Goal: Information Seeking & Learning: Learn about a topic

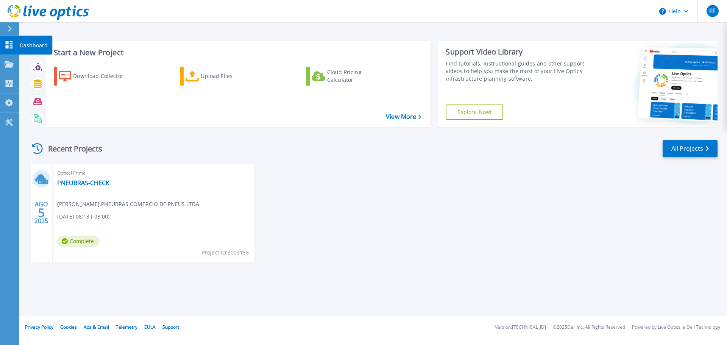
click at [14, 45] on link "Dashboard Dashboard" at bounding box center [9, 45] width 19 height 19
click at [88, 184] on link "PNEUBRAS-CHECK" at bounding box center [83, 183] width 52 height 8
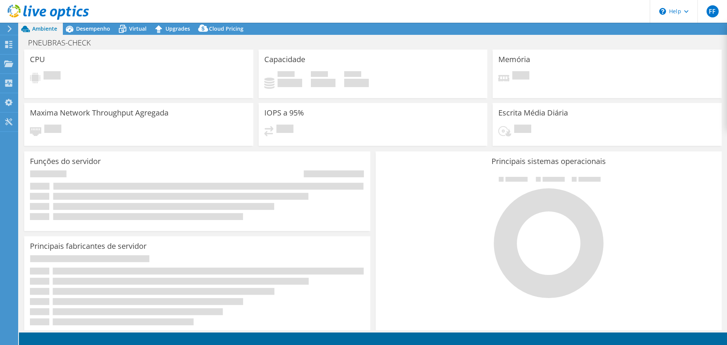
select select "SouthAmerica"
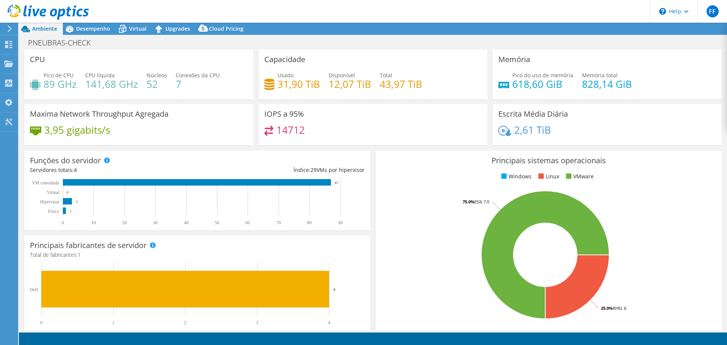
select select "SouthAmerica"
select select "BRL"
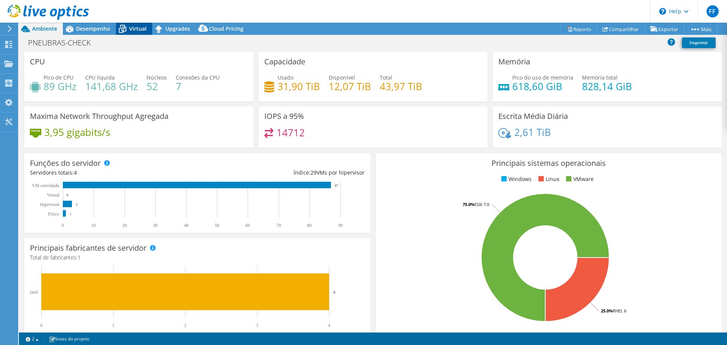
click at [133, 24] on div "Virtual" at bounding box center [134, 29] width 36 height 12
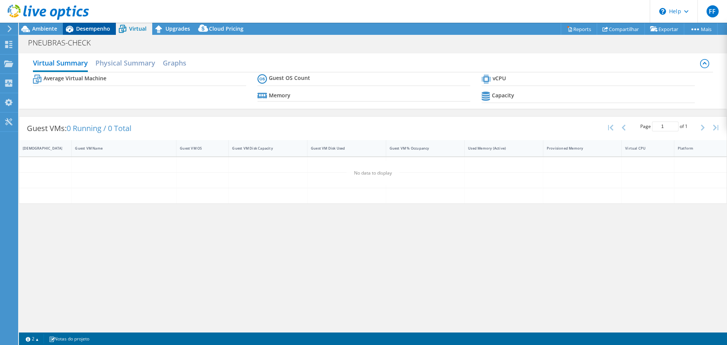
click at [100, 25] on span "Desempenho" at bounding box center [93, 28] width 34 height 7
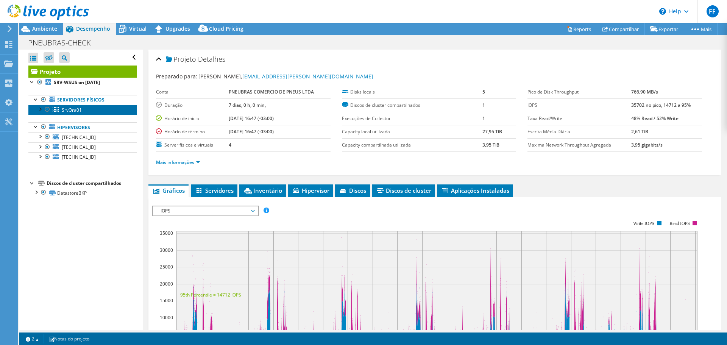
click at [70, 110] on span "SrvOra01" at bounding box center [72, 110] width 20 height 6
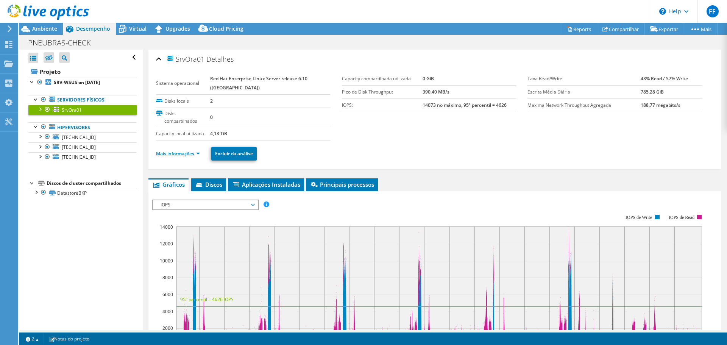
click at [189, 155] on link "Mais informações" at bounding box center [178, 153] width 44 height 6
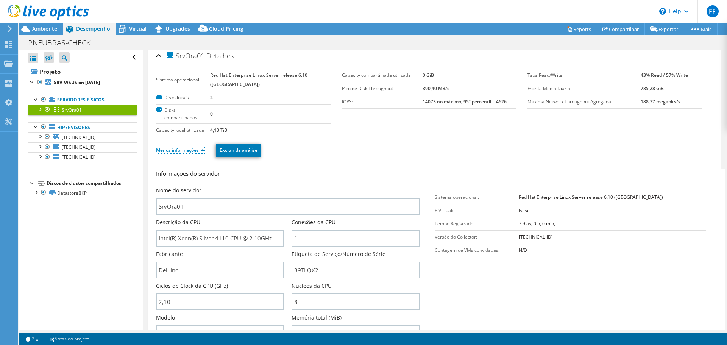
scroll to position [5, 0]
click at [346, 132] on section "Sistema operacional Red Hat Enterprise Linux Server release 6.10 (Santiago) Dis…" at bounding box center [341, 102] width 371 height 68
click at [389, 136] on div "Menos informações Excluir da análise" at bounding box center [434, 149] width 557 height 27
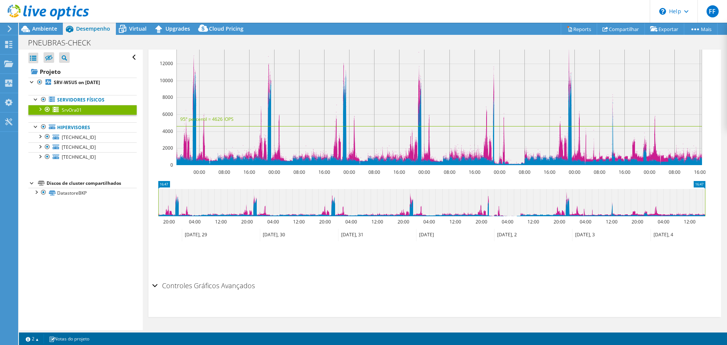
scroll to position [0, 0]
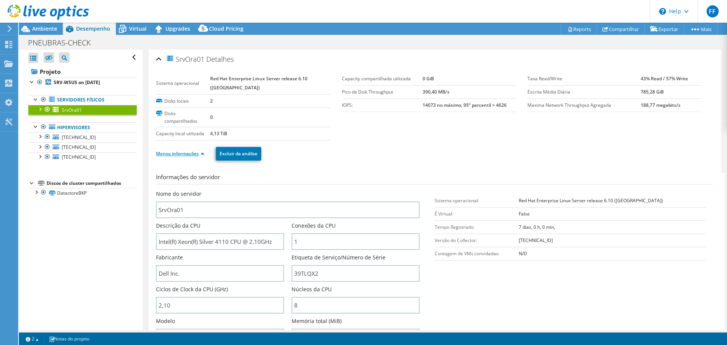
click at [198, 151] on link "Menos informações" at bounding box center [180, 153] width 48 height 6
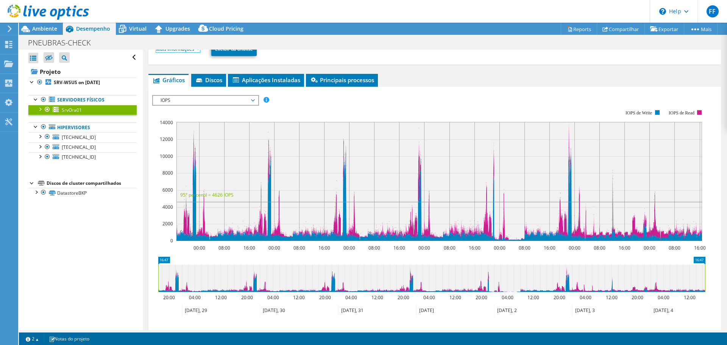
scroll to position [101, 0]
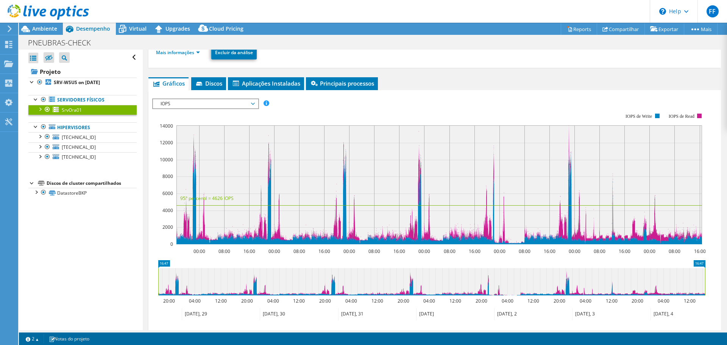
click at [233, 102] on span "IOPS" at bounding box center [205, 103] width 97 height 9
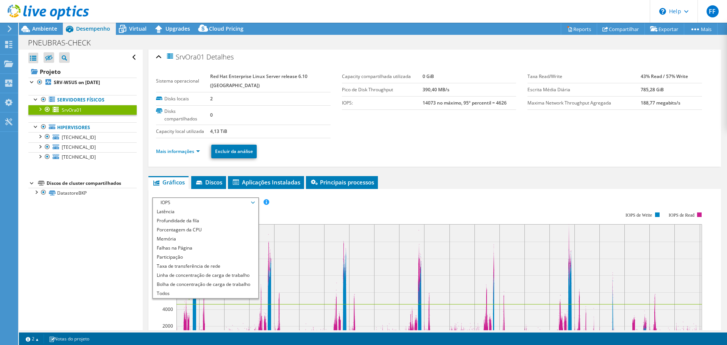
scroll to position [0, 0]
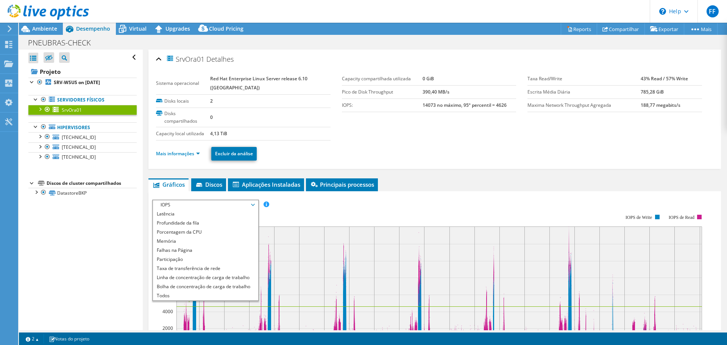
click at [39, 110] on div at bounding box center [40, 109] width 8 height 8
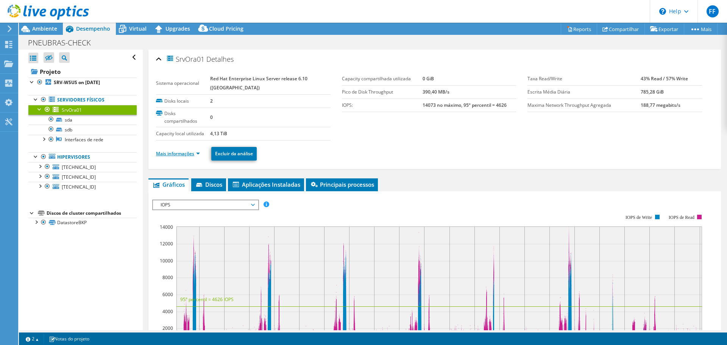
click at [195, 152] on link "Mais informações" at bounding box center [178, 153] width 44 height 6
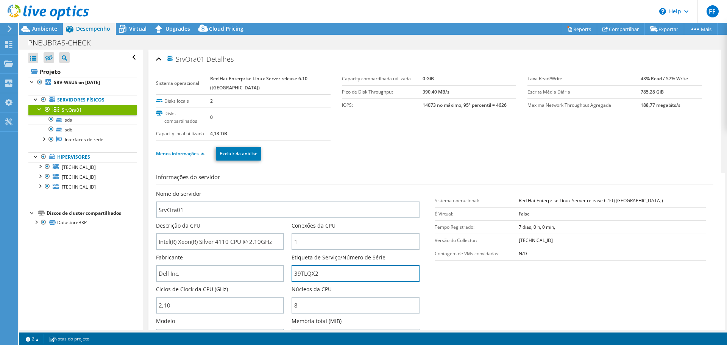
drag, startPoint x: 324, startPoint y: 274, endPoint x: 288, endPoint y: 277, distance: 36.1
click at [288, 190] on div "Nome do servidor SrvOra01 Descrição da CPU Intel(R) Xeon(R) Silver 4110 CPU @ 2…" at bounding box center [291, 190] width 271 height 0
click at [36, 100] on div at bounding box center [36, 99] width 8 height 8
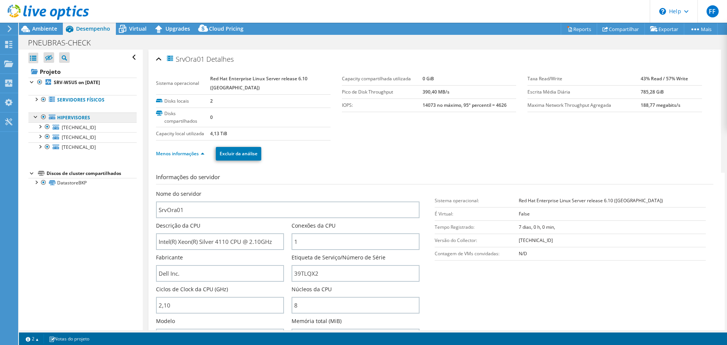
click at [80, 122] on link "Hipervisores" at bounding box center [82, 117] width 108 height 10
click at [80, 120] on link "Hipervisores" at bounding box center [82, 117] width 108 height 10
click at [86, 128] on span "[TECHNICAL_ID]" at bounding box center [79, 127] width 34 height 6
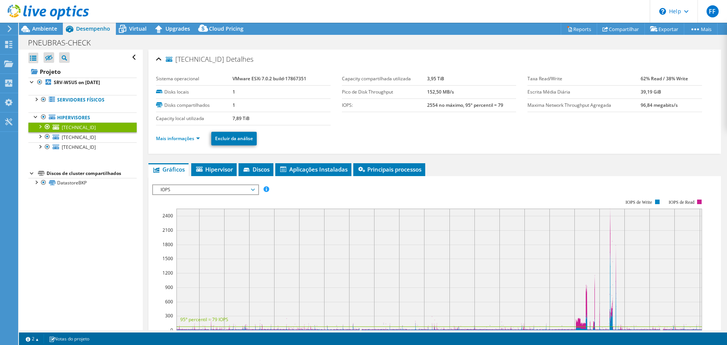
drag, startPoint x: 176, startPoint y: 61, endPoint x: 215, endPoint y: 61, distance: 39.4
click at [215, 61] on h2 "192.168.3.55 Detalhes" at bounding box center [204, 58] width 97 height 15
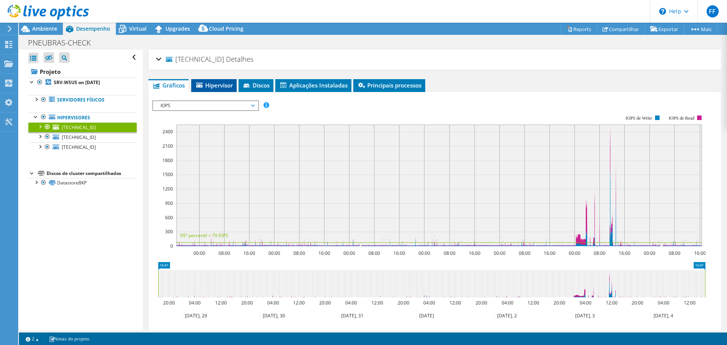
click at [223, 83] on span "Hipervisor" at bounding box center [214, 85] width 38 height 8
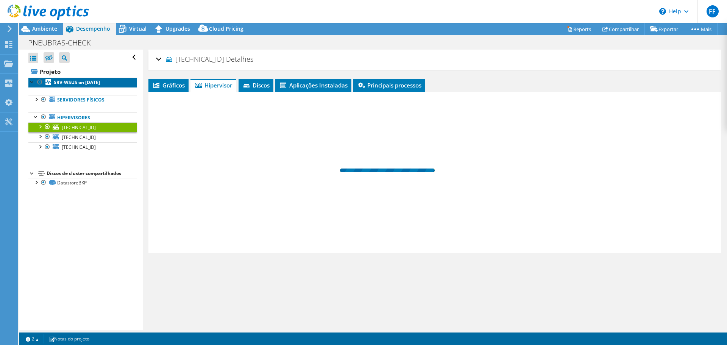
click at [92, 85] on b "SRV-WSUS on [DATE]" at bounding box center [77, 82] width 46 height 6
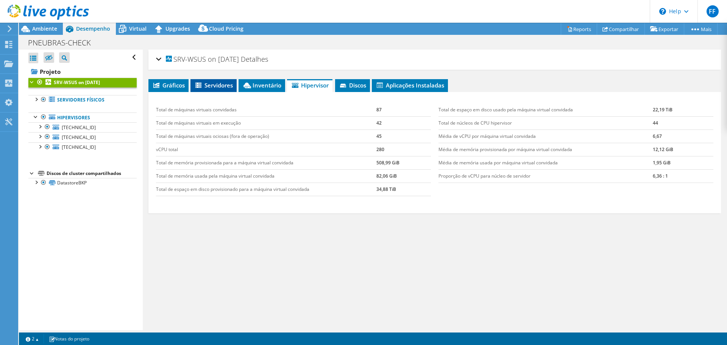
click at [209, 91] on li "Servidores" at bounding box center [213, 85] width 46 height 13
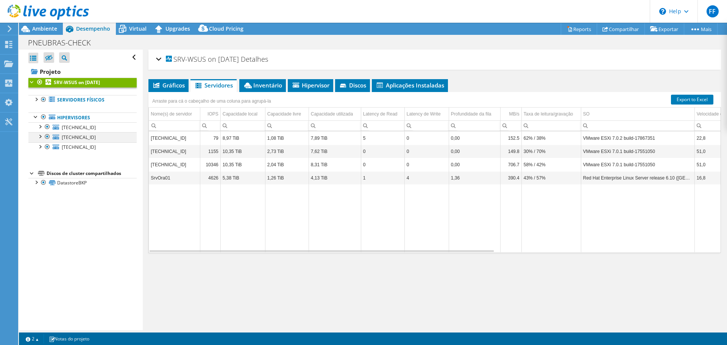
click at [41, 134] on div at bounding box center [40, 136] width 8 height 8
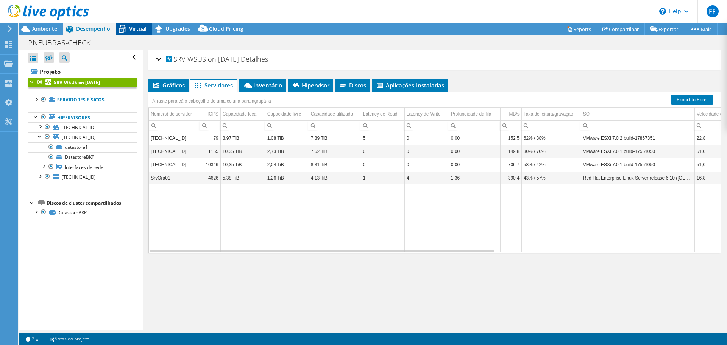
click at [132, 33] on div "Virtual" at bounding box center [134, 29] width 36 height 12
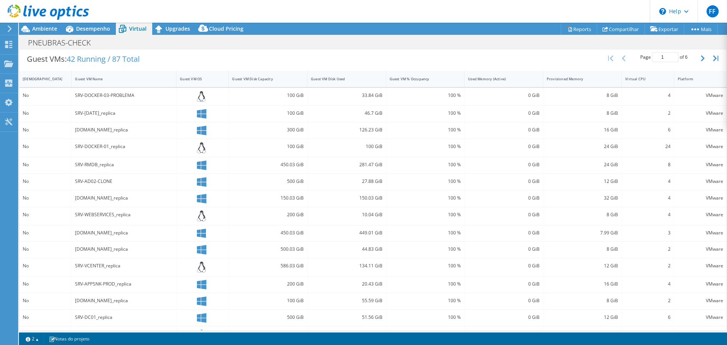
scroll to position [170, 0]
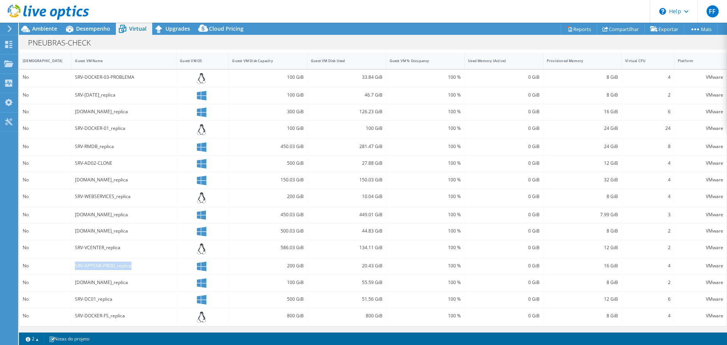
drag, startPoint x: 75, startPoint y: 263, endPoint x: 142, endPoint y: 261, distance: 67.5
click at [142, 261] on div "SRV-APPSNK-PROD_replica" at bounding box center [124, 266] width 105 height 16
click at [34, 338] on link "2" at bounding box center [31, 338] width 23 height 9
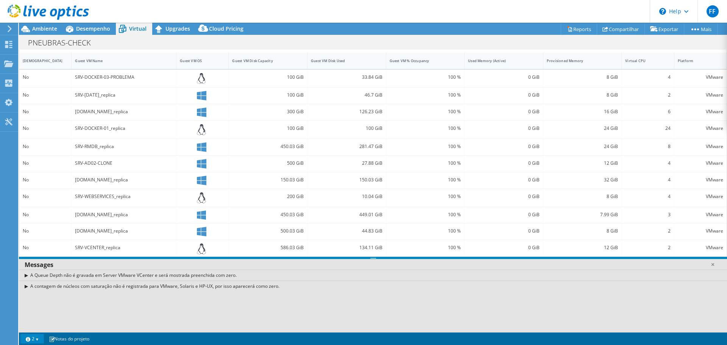
click at [34, 337] on link "2" at bounding box center [31, 338] width 23 height 9
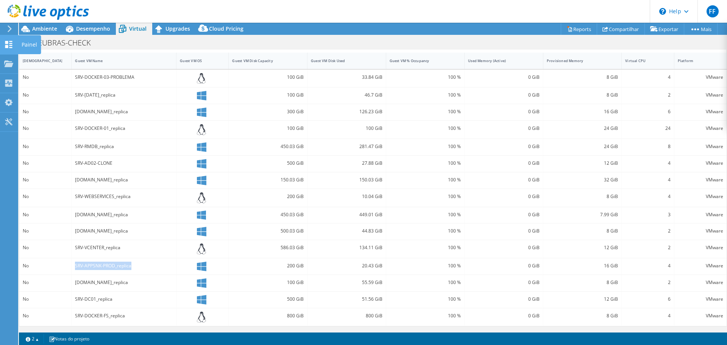
click at [11, 42] on icon at bounding box center [8, 44] width 9 height 7
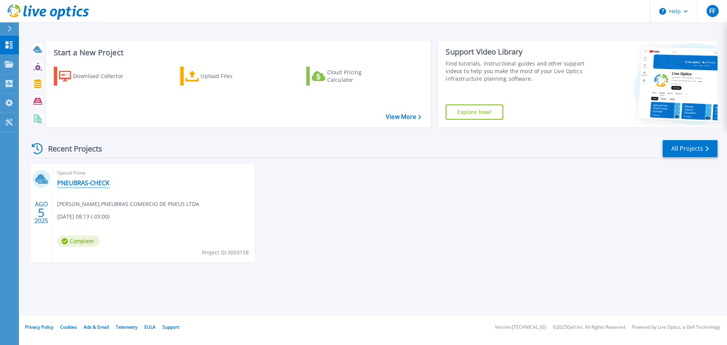
click at [78, 181] on link "PNEUBRAS-CHECK" at bounding box center [83, 183] width 52 height 8
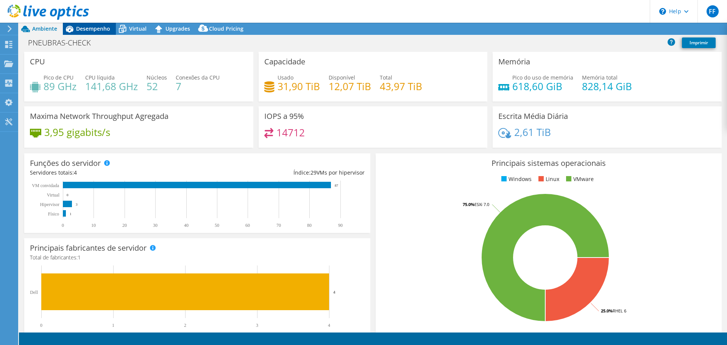
select select "USD"
select select "SouthAmerica"
select select "BRL"
click at [129, 29] on span "Virtual" at bounding box center [137, 28] width 17 height 7
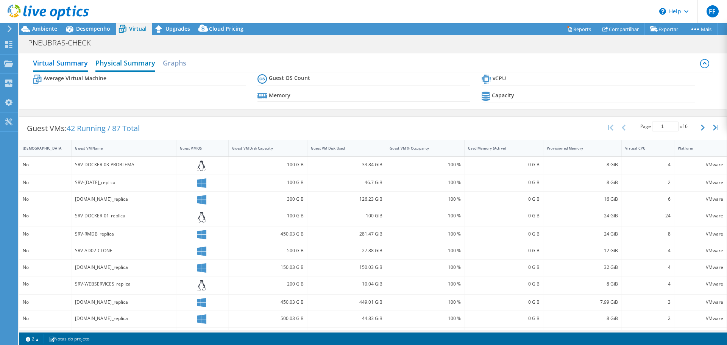
click at [113, 62] on h2 "Physical Summary" at bounding box center [125, 63] width 60 height 17
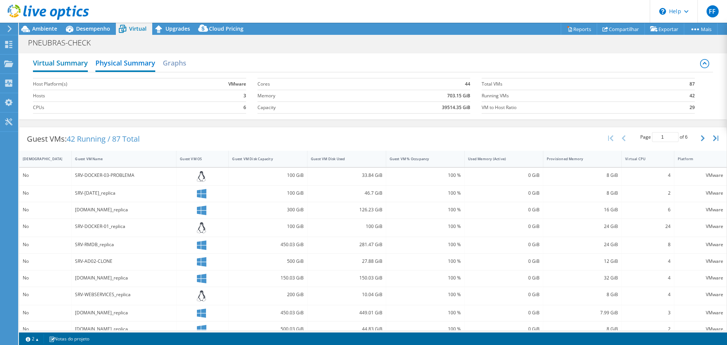
click at [53, 69] on h2 "Virtual Summary" at bounding box center [60, 63] width 55 height 17
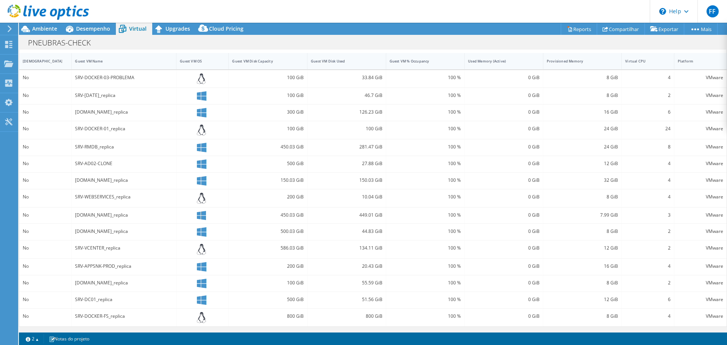
scroll to position [170, 0]
click at [40, 335] on link "2" at bounding box center [31, 338] width 23 height 9
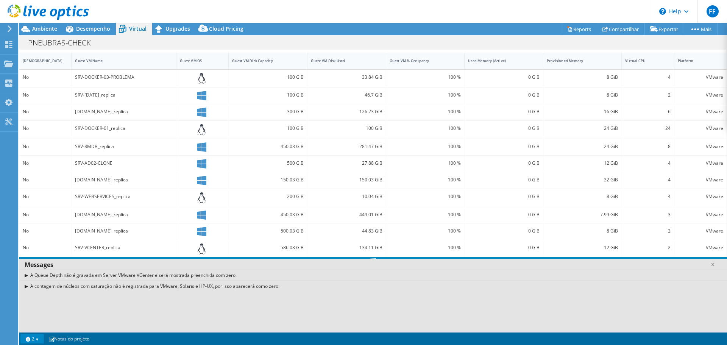
click at [27, 272] on div "A Queue Depth não é gravada em Server VMware VCenter e será mostrada preenchida…" at bounding box center [373, 275] width 708 height 11
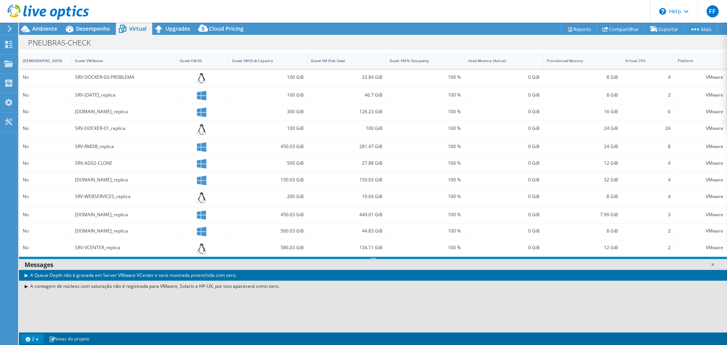
click at [25, 283] on div "A contagem de núcleos com saturação não é registrada para VMware, Solaris e HP-…" at bounding box center [373, 286] width 708 height 11
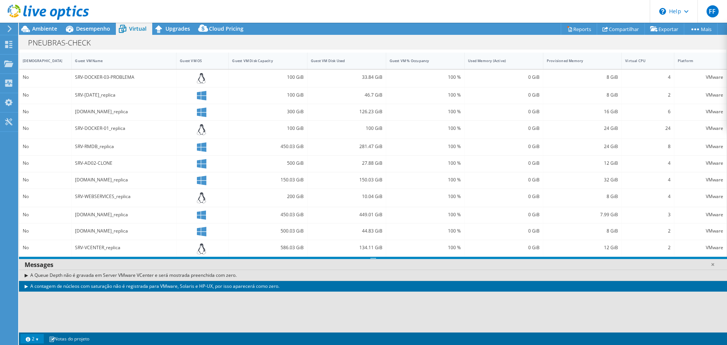
click at [26, 276] on div "A Queue Depth não é gravada em Server VMware VCenter e será mostrada preenchida…" at bounding box center [373, 275] width 708 height 11
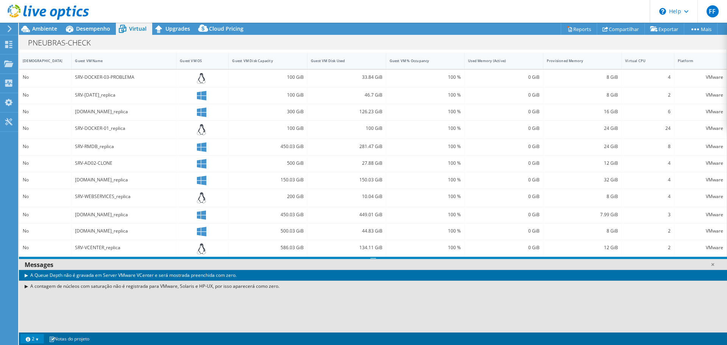
click at [24, 282] on div "A contagem de núcleos com saturação não é registrada para VMware, Solaris e HP-…" at bounding box center [373, 286] width 708 height 11
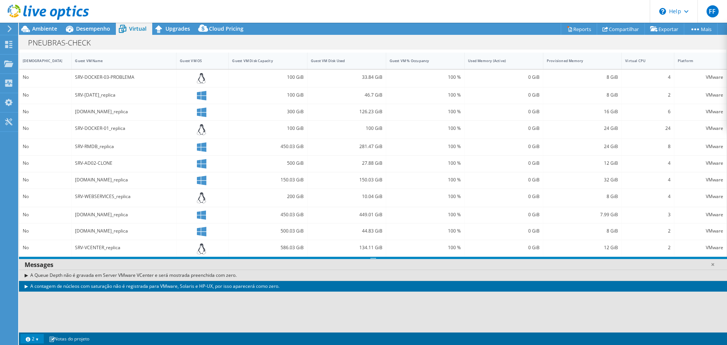
click at [111, 247] on div "SRV-VCENTER_replica" at bounding box center [124, 247] width 98 height 8
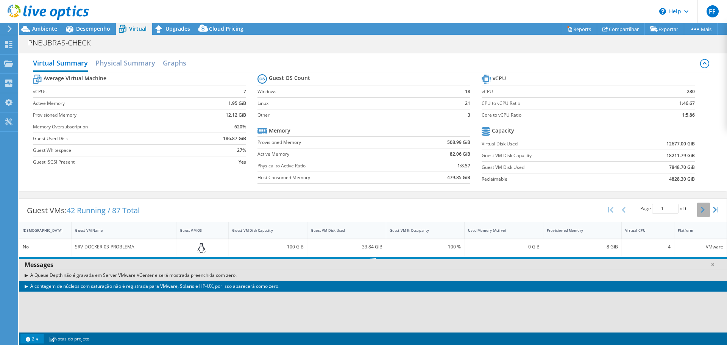
click at [701, 209] on icon "button" at bounding box center [703, 210] width 4 height 6
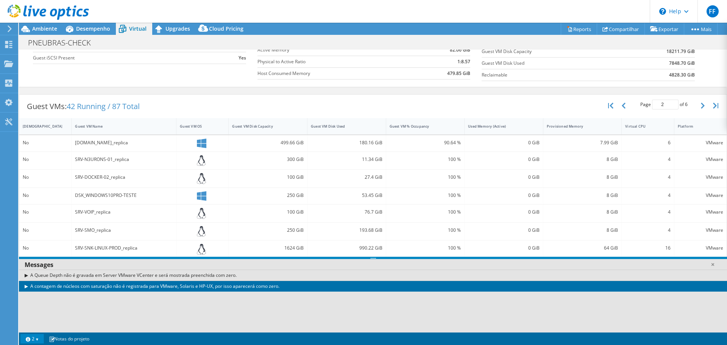
scroll to position [174, 0]
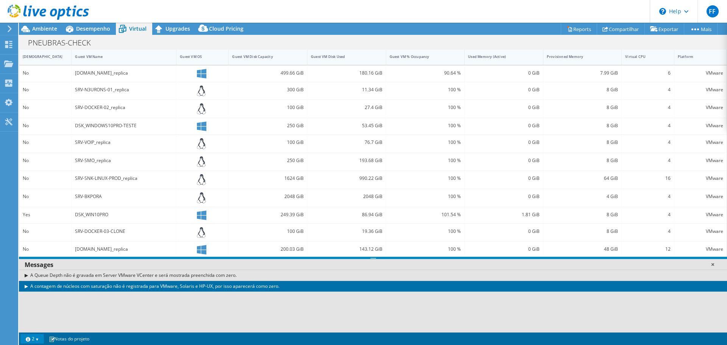
click at [712, 264] on link at bounding box center [713, 265] width 8 height 8
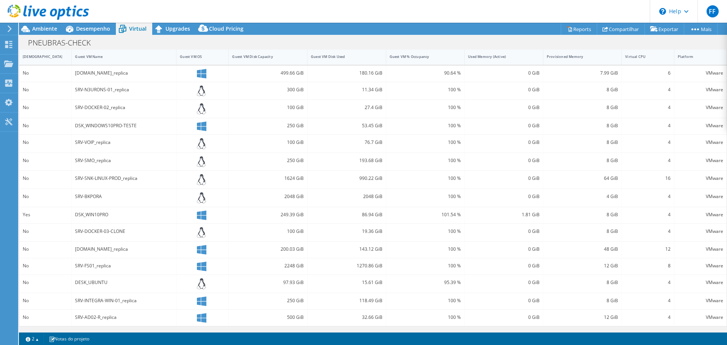
scroll to position [0, 0]
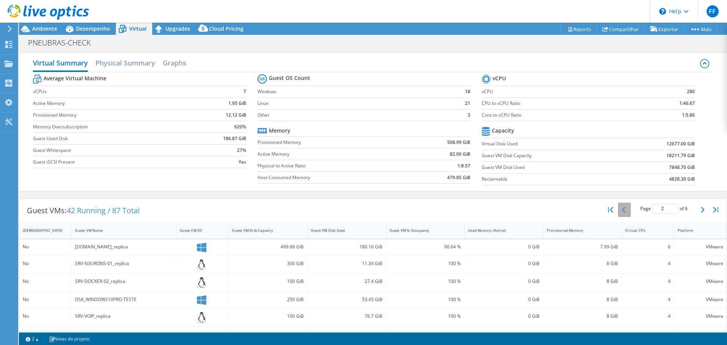
click at [622, 211] on icon "button" at bounding box center [624, 210] width 4 height 6
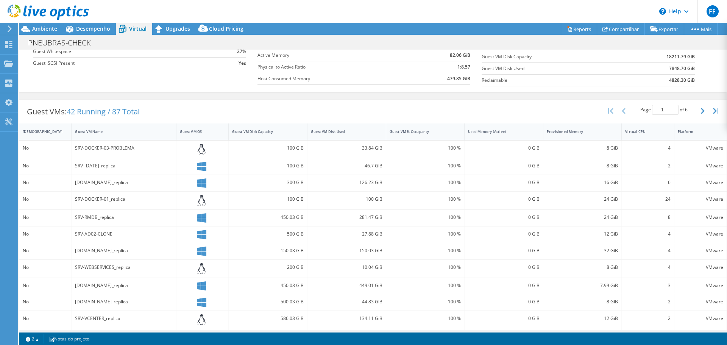
scroll to position [101, 0]
drag, startPoint x: 74, startPoint y: 247, endPoint x: 106, endPoint y: 250, distance: 32.6
click at [106, 250] on div "[DOMAIN_NAME]_replica" at bounding box center [124, 249] width 105 height 16
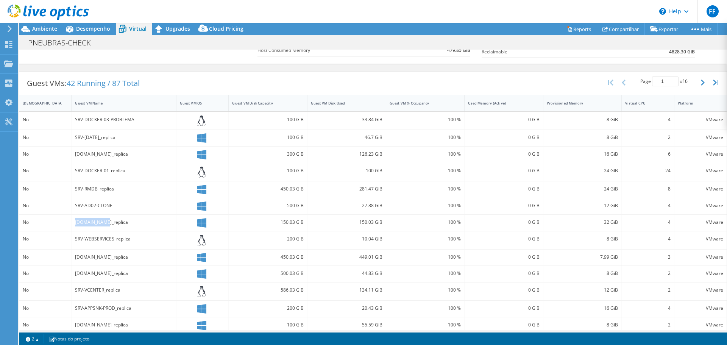
scroll to position [151, 0]
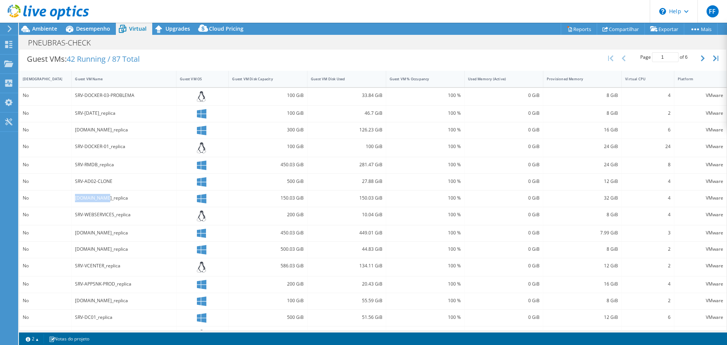
copy div "SRV-SNK-PROD"
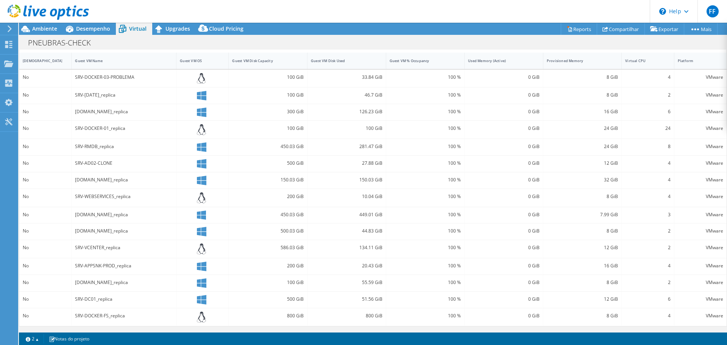
scroll to position [0, 0]
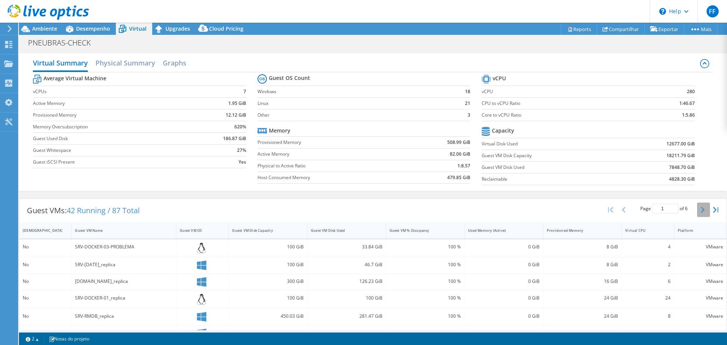
click at [701, 211] on icon "button" at bounding box center [703, 210] width 4 height 6
type input "2"
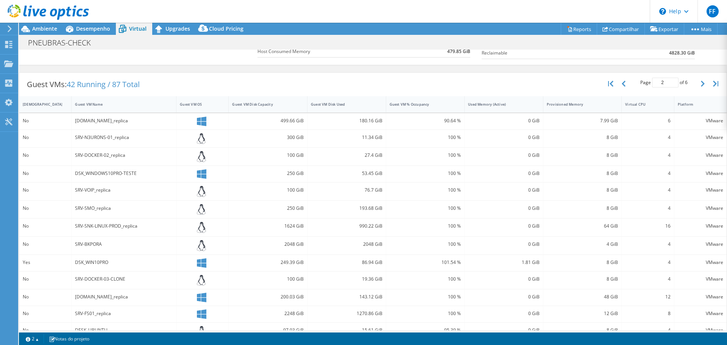
scroll to position [123, 0]
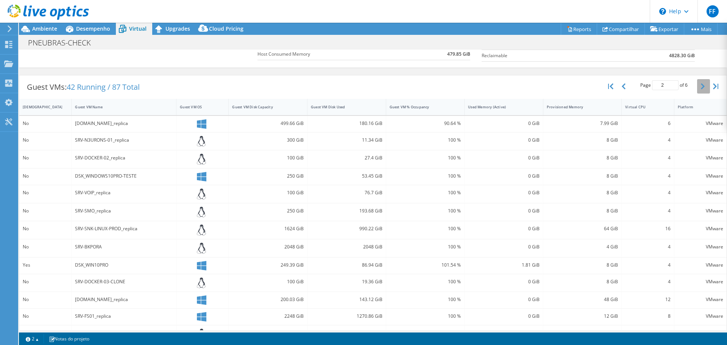
click at [697, 84] on button "button" at bounding box center [703, 86] width 13 height 14
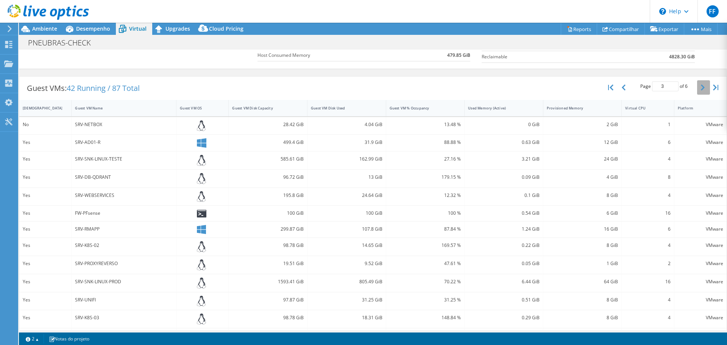
click at [697, 87] on button "button" at bounding box center [703, 87] width 13 height 14
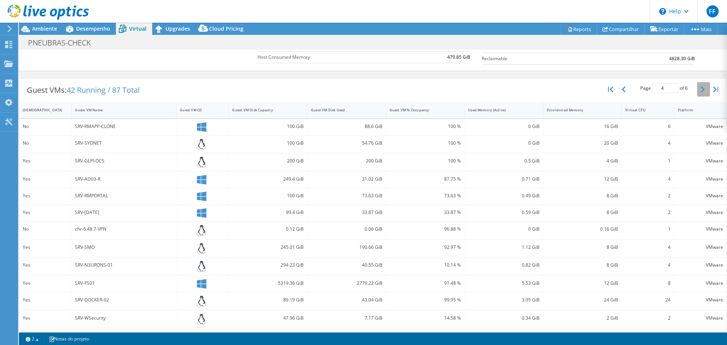
click at [697, 87] on button "button" at bounding box center [703, 89] width 13 height 14
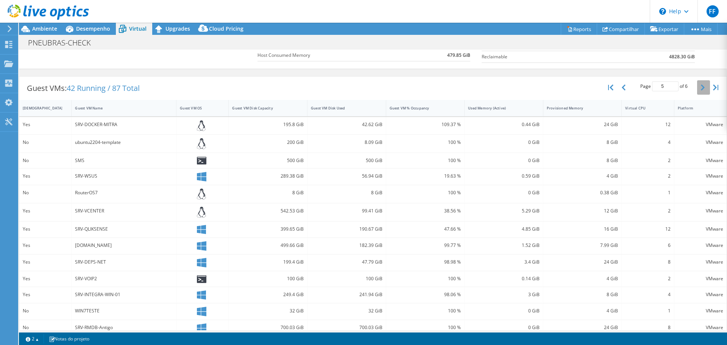
click at [697, 87] on button "button" at bounding box center [703, 87] width 13 height 14
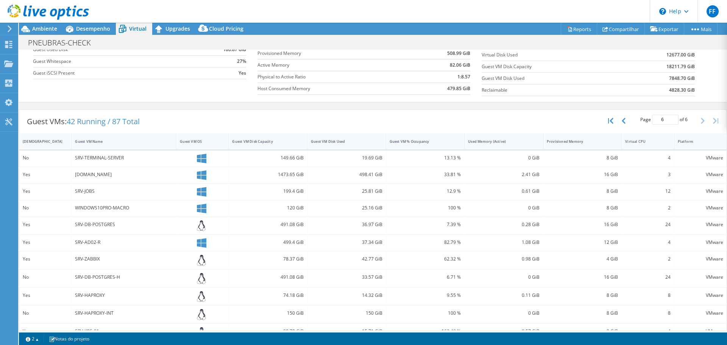
scroll to position [121, 0]
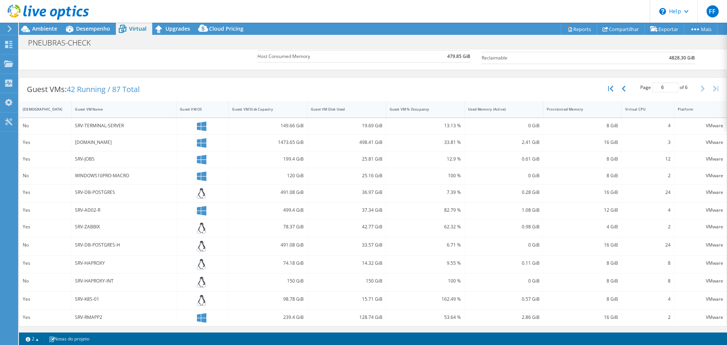
drag, startPoint x: 75, startPoint y: 126, endPoint x: 144, endPoint y: 126, distance: 68.5
click at [144, 126] on div "SRV-TERMINAL-SERVER" at bounding box center [124, 126] width 105 height 16
click at [622, 90] on icon "button" at bounding box center [624, 89] width 4 height 6
type input "5"
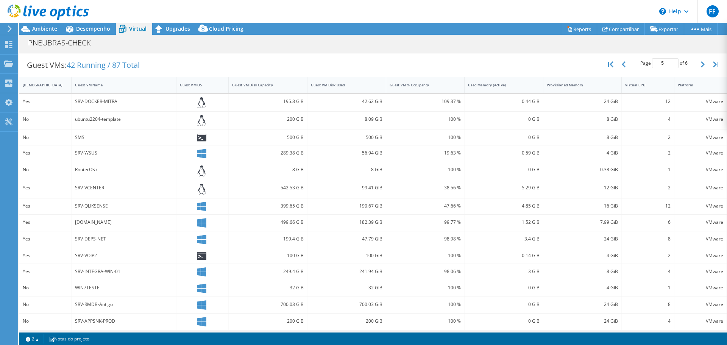
scroll to position [166, 0]
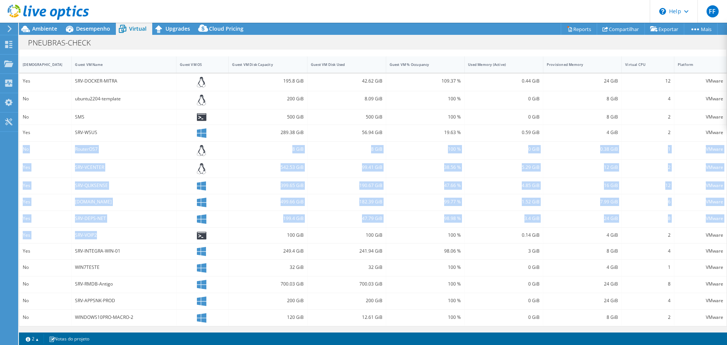
drag, startPoint x: 20, startPoint y: 148, endPoint x: 158, endPoint y: 234, distance: 162.4
click at [158, 234] on div "Yes SRV-DOCKER-MITRA 195.8 GiB 42.62 GiB 109.37 % 0.44 GiB 24 GiB 12 VMware No …" at bounding box center [372, 199] width 707 height 253
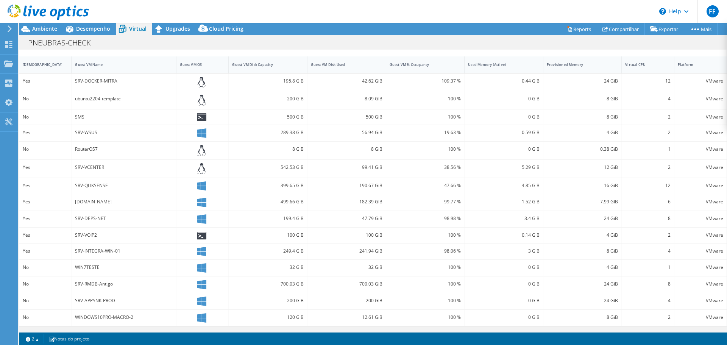
click at [156, 248] on div "SRV-INTEGRA-WIN-01" at bounding box center [124, 251] width 98 height 8
drag, startPoint x: 77, startPoint y: 301, endPoint x: 185, endPoint y: 304, distance: 108.0
click at [454, 306] on div "No SRV-APPSNK-PROD 200 GiB 200 GiB 100 % 0 GiB 24 GiB 4 VMware" at bounding box center [372, 301] width 707 height 16
click at [94, 303] on div "SRV-APPSNK-PROD" at bounding box center [124, 300] width 98 height 8
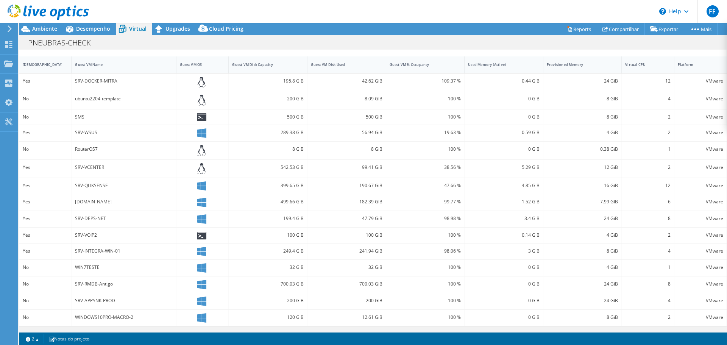
click at [194, 301] on div at bounding box center [202, 300] width 45 height 9
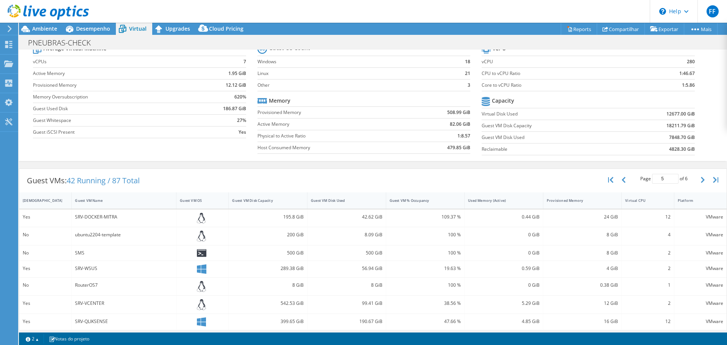
scroll to position [0, 0]
